Goal: Check status: Check status

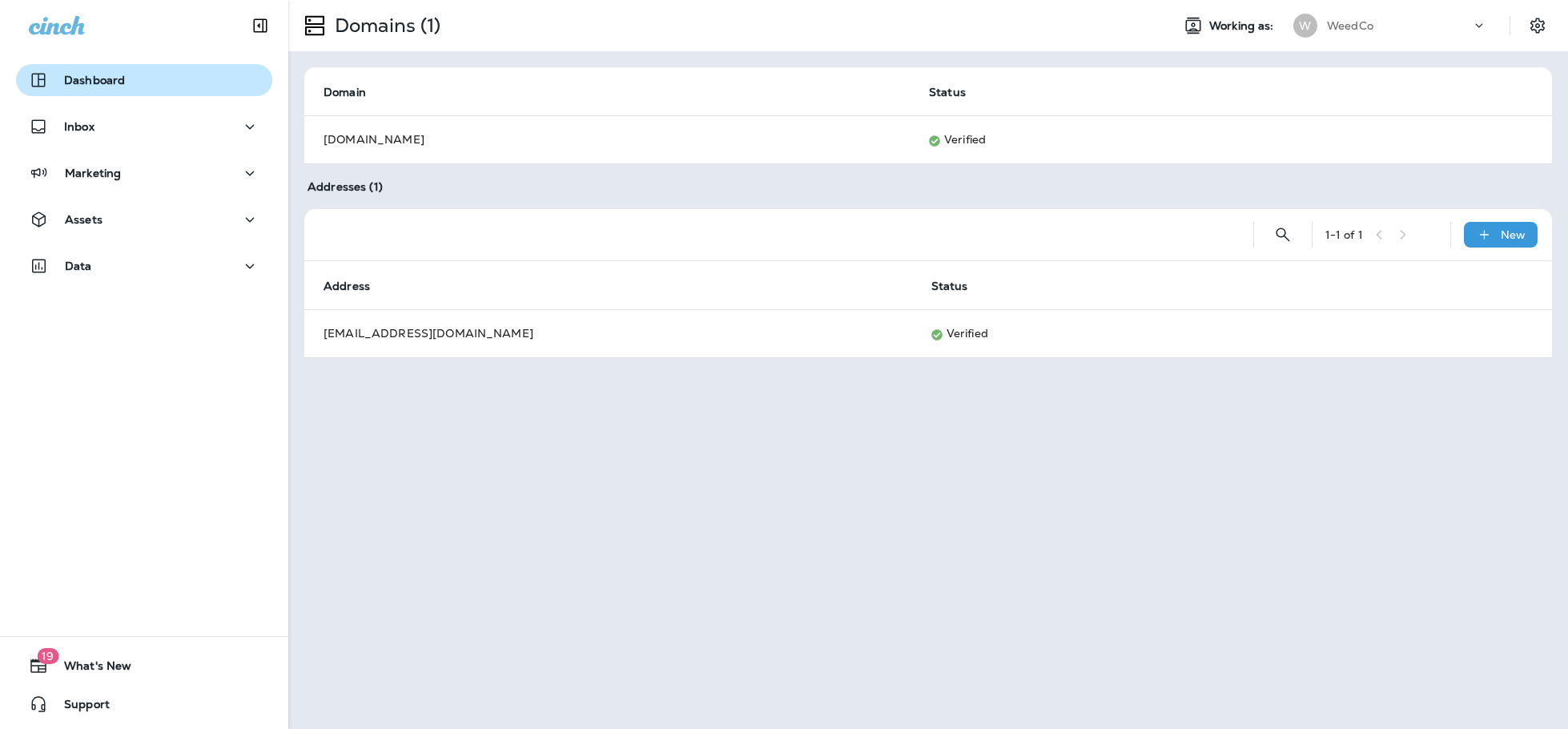
click at [102, 76] on p "Dashboard" at bounding box center [94, 79] width 60 height 13
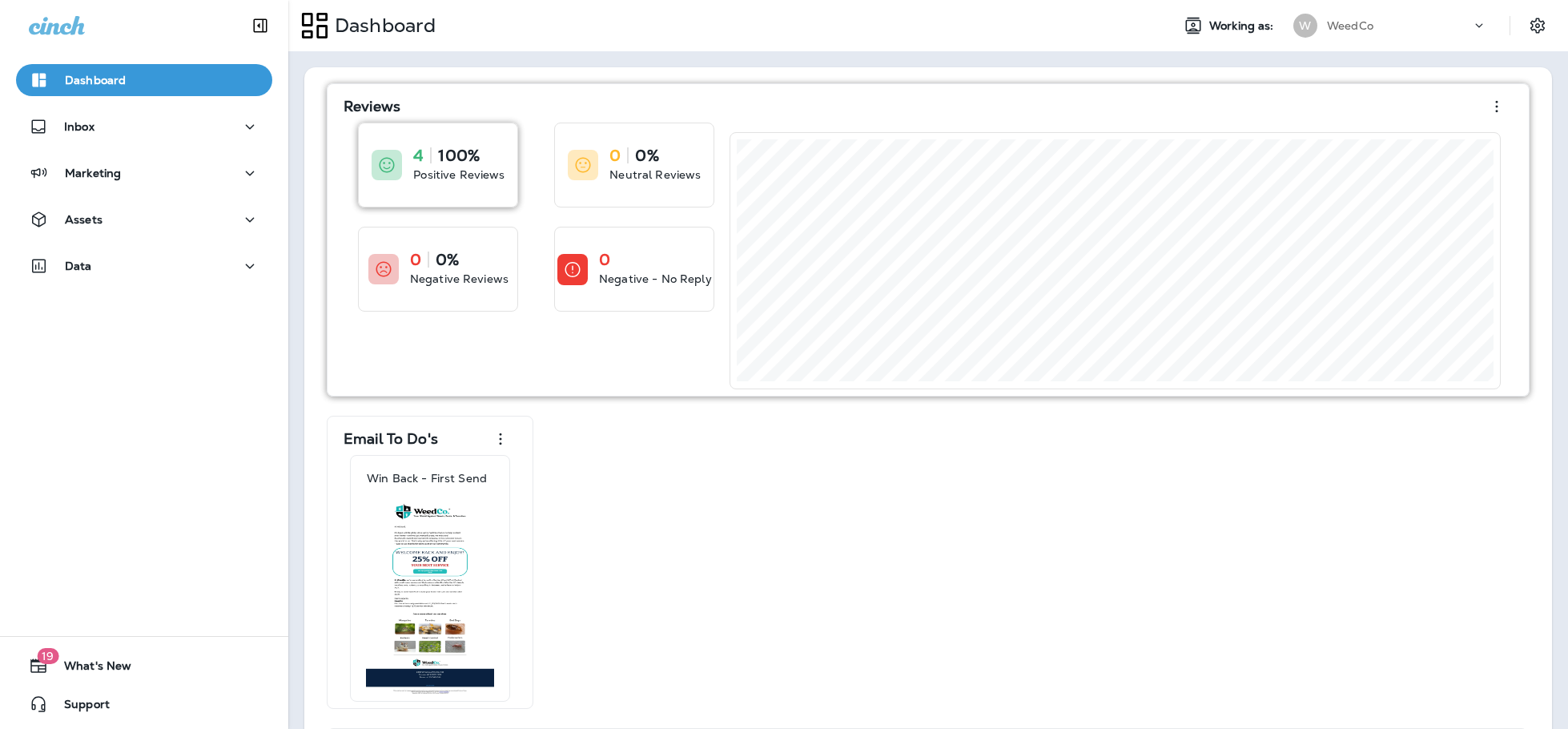
click at [485, 188] on div "4 100% Positive Reviews" at bounding box center [438, 165] width 159 height 83
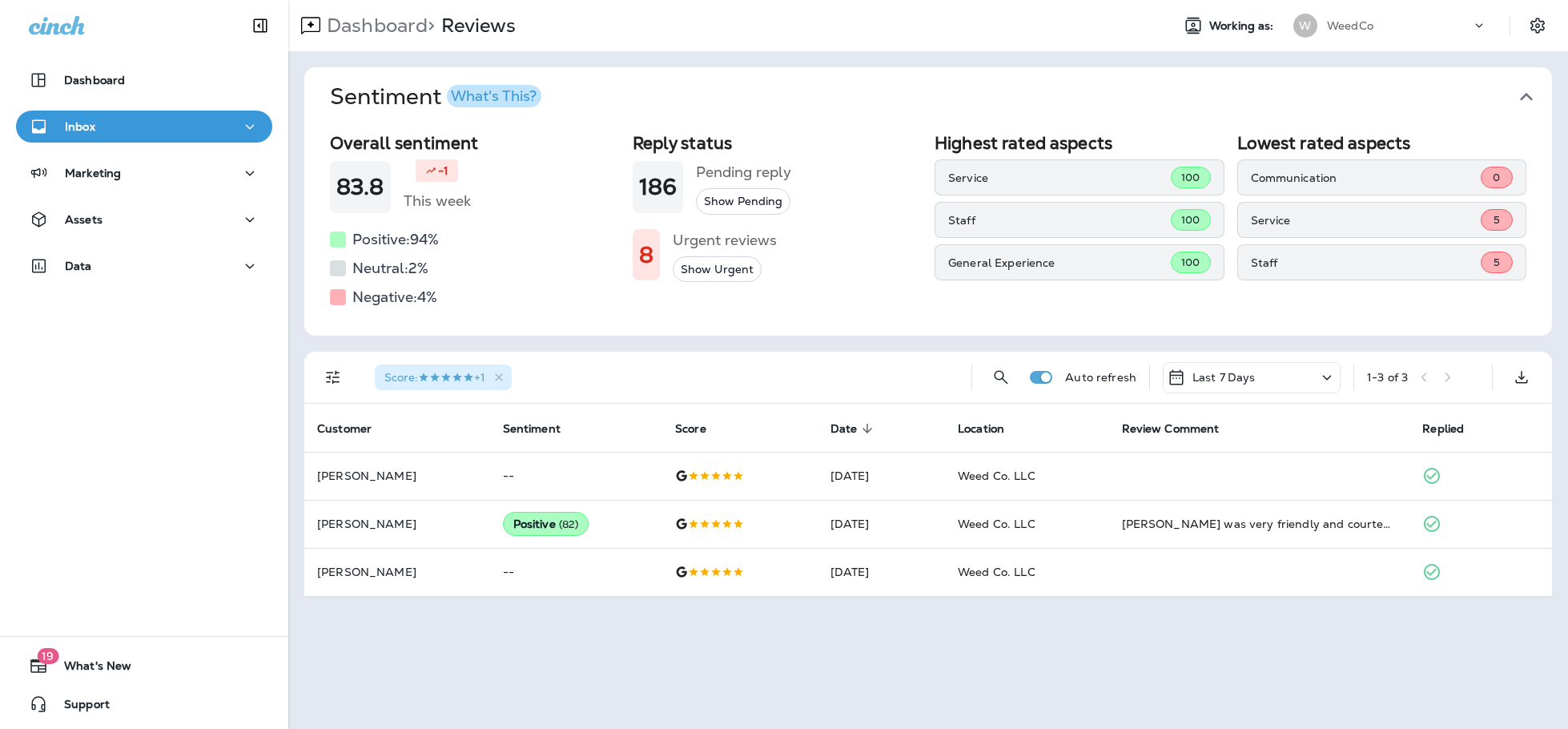
click at [1282, 380] on div "Last 7 Days" at bounding box center [1251, 377] width 178 height 31
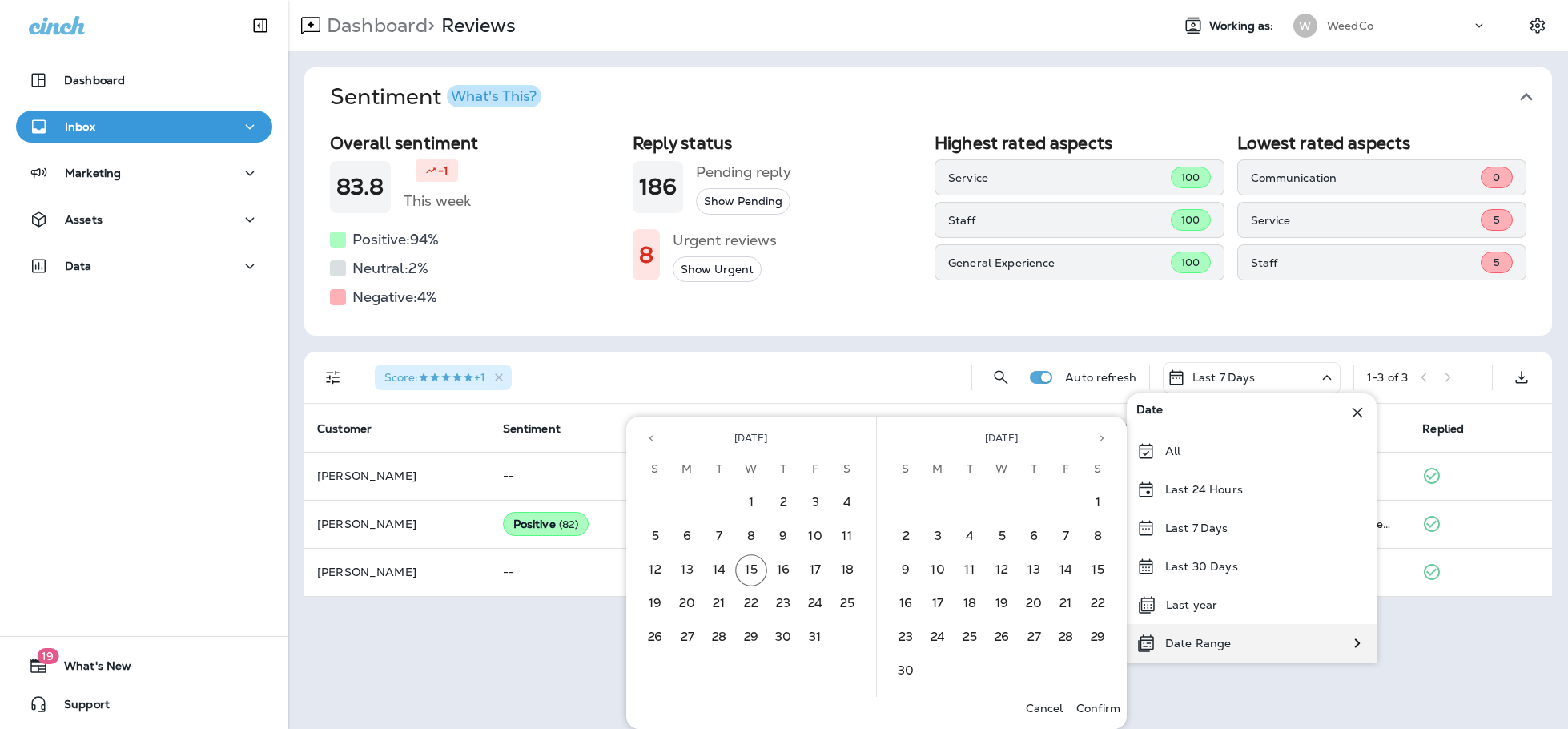
click at [1289, 643] on div "Date Range" at bounding box center [1252, 643] width 250 height 39
click at [756, 499] on button "1" at bounding box center [751, 503] width 32 height 32
click at [749, 572] on button "15" at bounding box center [751, 570] width 32 height 32
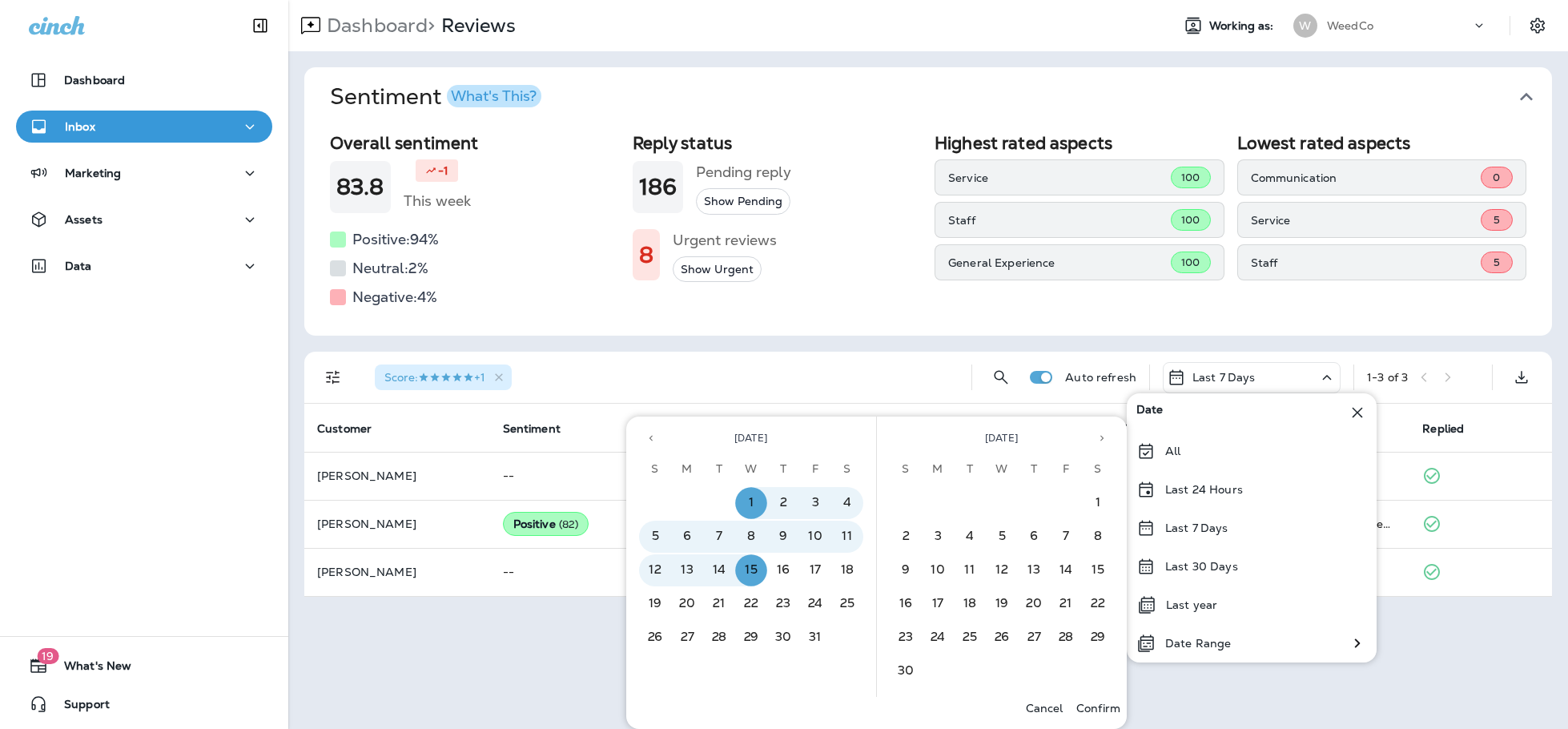
click at [1109, 712] on p "Confirm" at bounding box center [1098, 707] width 44 height 13
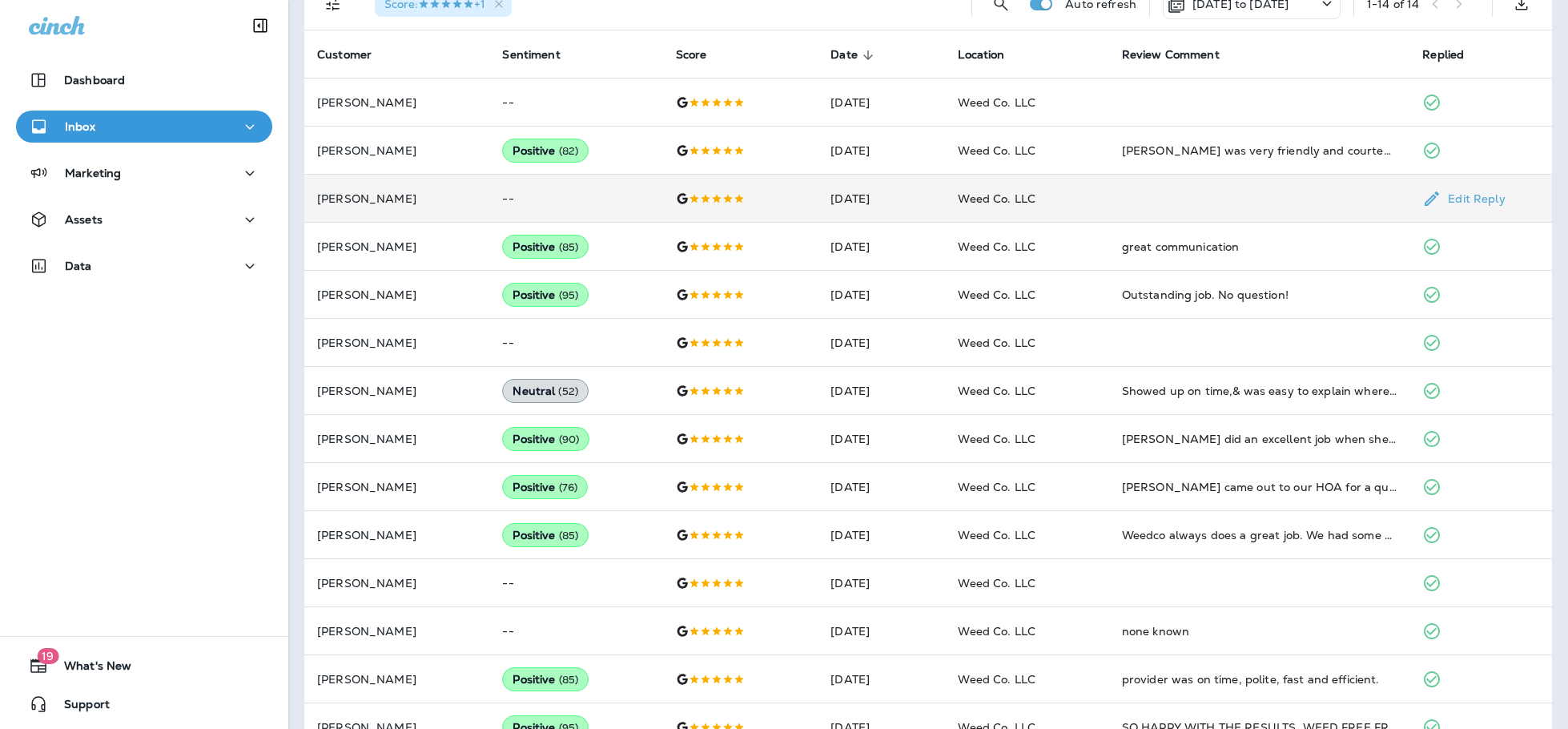
scroll to position [411, 0]
